Goal: Task Accomplishment & Management: Manage account settings

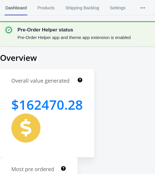
click at [143, 42] on icon "Close dialog" at bounding box center [141, 41] width 3 height 3
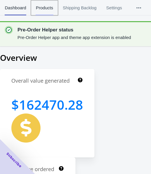
click at [47, 8] on span "Products" at bounding box center [43, 7] width 17 height 15
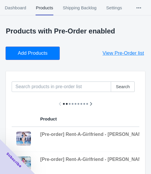
click at [35, 47] on button "Add Products" at bounding box center [33, 53] width 54 height 13
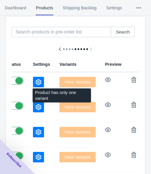
scroll to position [65, 0]
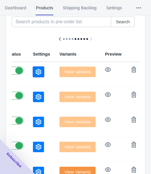
click at [35, 71] on icon "button" at bounding box center [38, 72] width 6 height 6
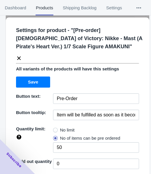
drag, startPoint x: 66, startPoint y: 128, endPoint x: 74, endPoint y: 109, distance: 20.7
click at [65, 128] on span "No limit" at bounding box center [67, 130] width 15 height 6
click at [55, 129] on input "No limit" at bounding box center [54, 129] width 0 height 0
radio input "true"
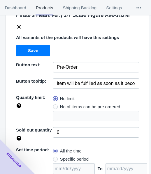
scroll to position [84, 0]
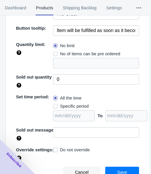
click at [69, 105] on span "Specific period" at bounding box center [74, 106] width 28 height 6
click at [55, 105] on input "Specific period" at bounding box center [54, 105] width 0 height 0
radio input "true"
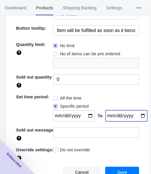
click at [136, 115] on input "date" at bounding box center [126, 115] width 42 height 11
type input "2025-11-03"
click at [85, 113] on input "date" at bounding box center [74, 115] width 42 height 11
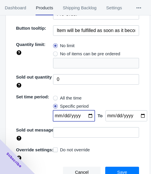
type input "2025-09-29"
click at [117, 170] on span "Save" at bounding box center [122, 172] width 10 height 5
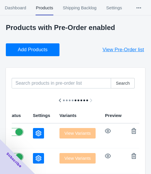
scroll to position [0, 0]
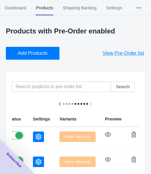
click at [44, 50] on span "Add Products" at bounding box center [33, 53] width 30 height 6
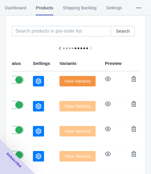
scroll to position [58, 0]
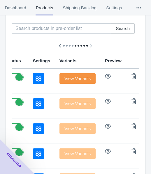
click at [35, 76] on icon "button" at bounding box center [38, 79] width 6 height 6
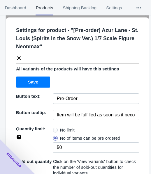
click at [58, 129] on label "No limit" at bounding box center [64, 130] width 22 height 8
click at [55, 129] on input "No limit" at bounding box center [54, 129] width 0 height 0
radio input "true"
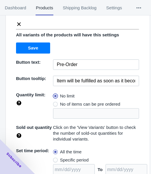
scroll to position [88, 0]
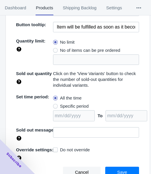
click at [61, 103] on span "Specific period" at bounding box center [74, 106] width 28 height 6
click at [55, 105] on input "Specific period" at bounding box center [54, 105] width 0 height 0
radio input "true"
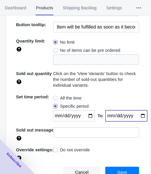
click at [137, 115] on input "date" at bounding box center [126, 115] width 42 height 11
type input "2025-11-22"
click at [85, 113] on input "date" at bounding box center [74, 115] width 42 height 11
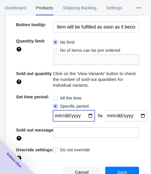
type input "2025-09-29"
click at [117, 170] on span "Save" at bounding box center [122, 172] width 10 height 5
